Goal: Information Seeking & Learning: Check status

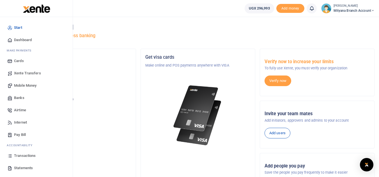
click at [18, 156] on span "Transactions" at bounding box center [25, 156] width 22 height 6
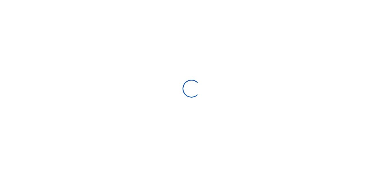
select select
type input "[DATE] - [DATE]"
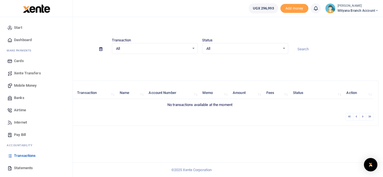
click at [21, 166] on span "Statements" at bounding box center [23, 169] width 19 height 6
